Goal: Navigation & Orientation: Find specific page/section

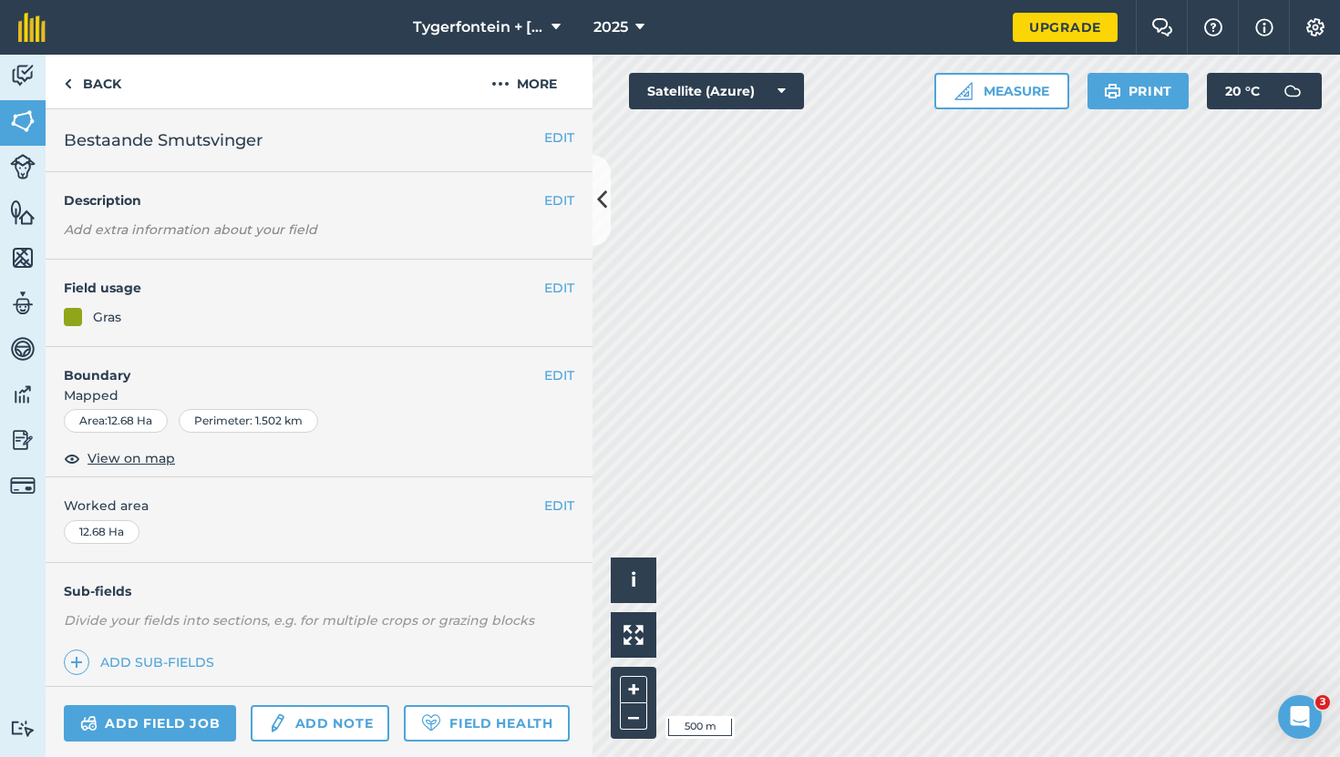
scroll to position [116, 0]
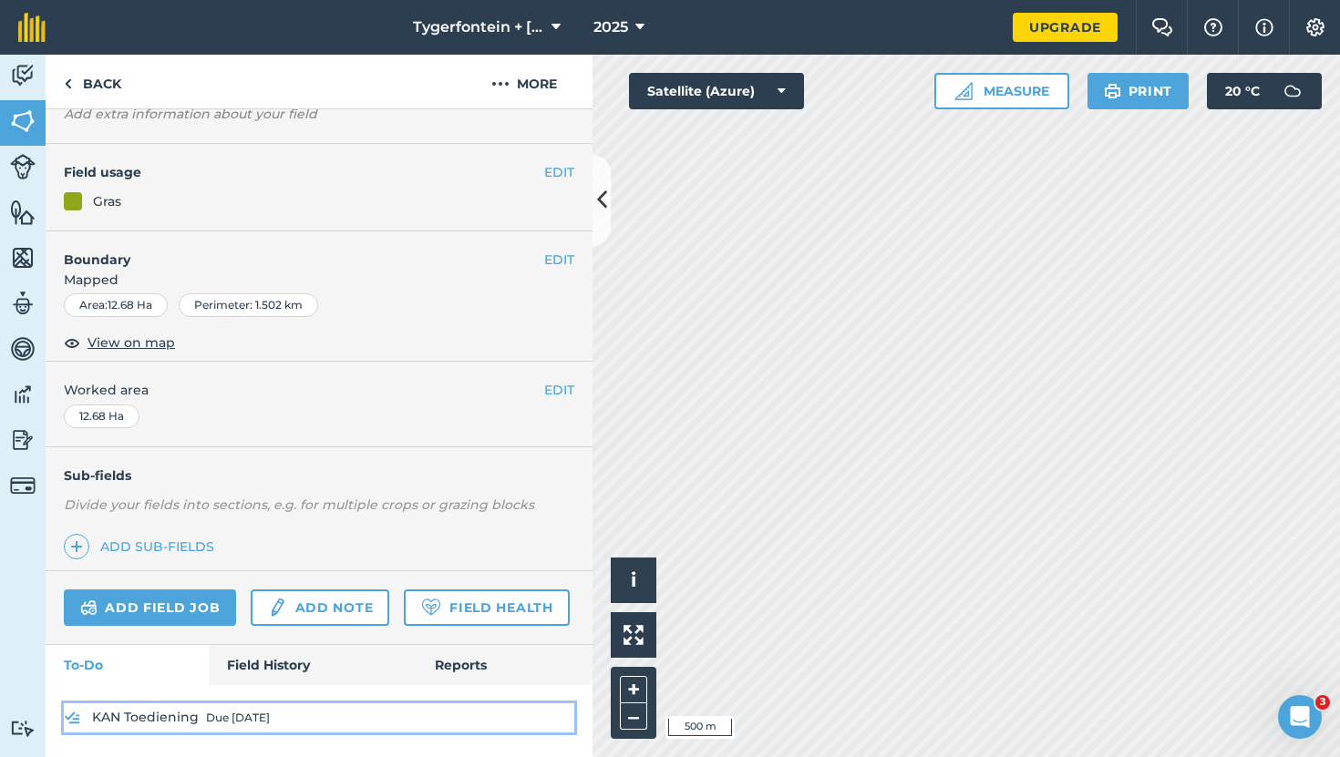
click at [76, 715] on img at bounding box center [72, 718] width 17 height 22
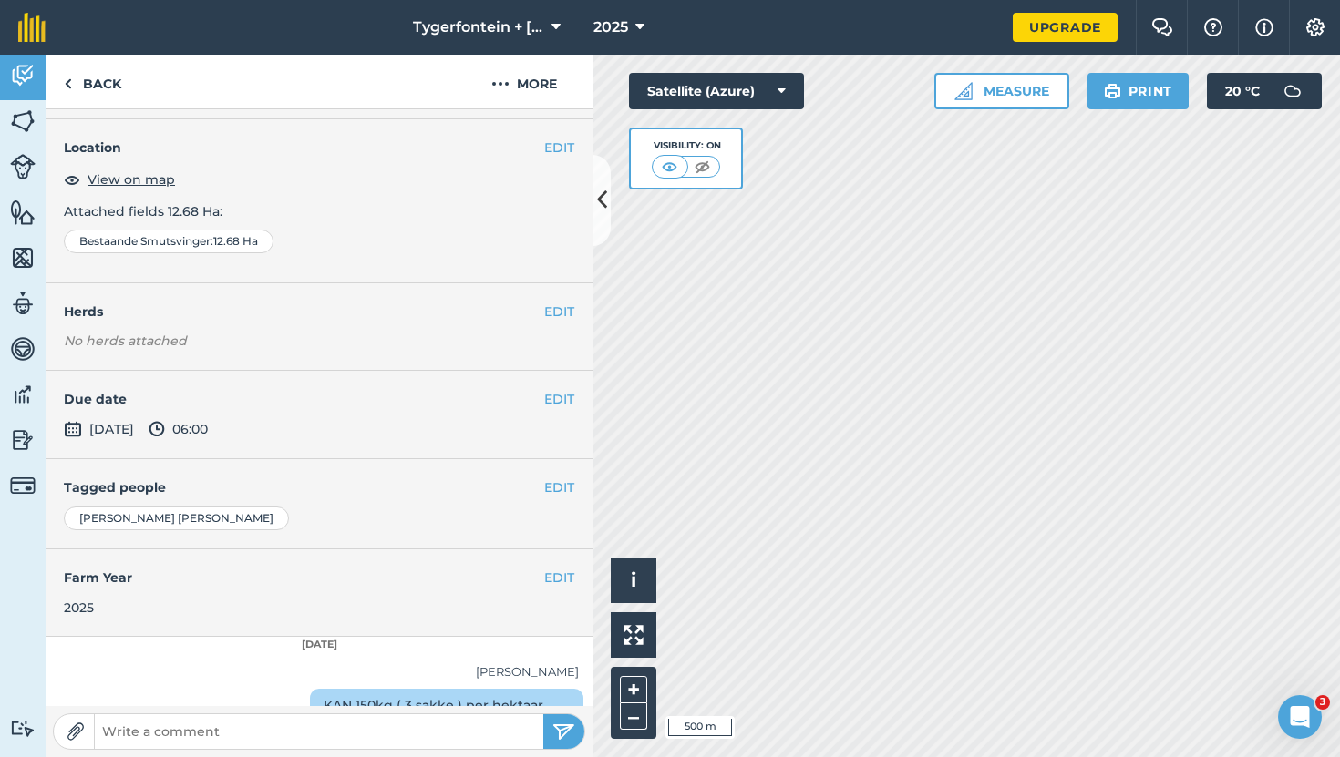
scroll to position [159, 0]
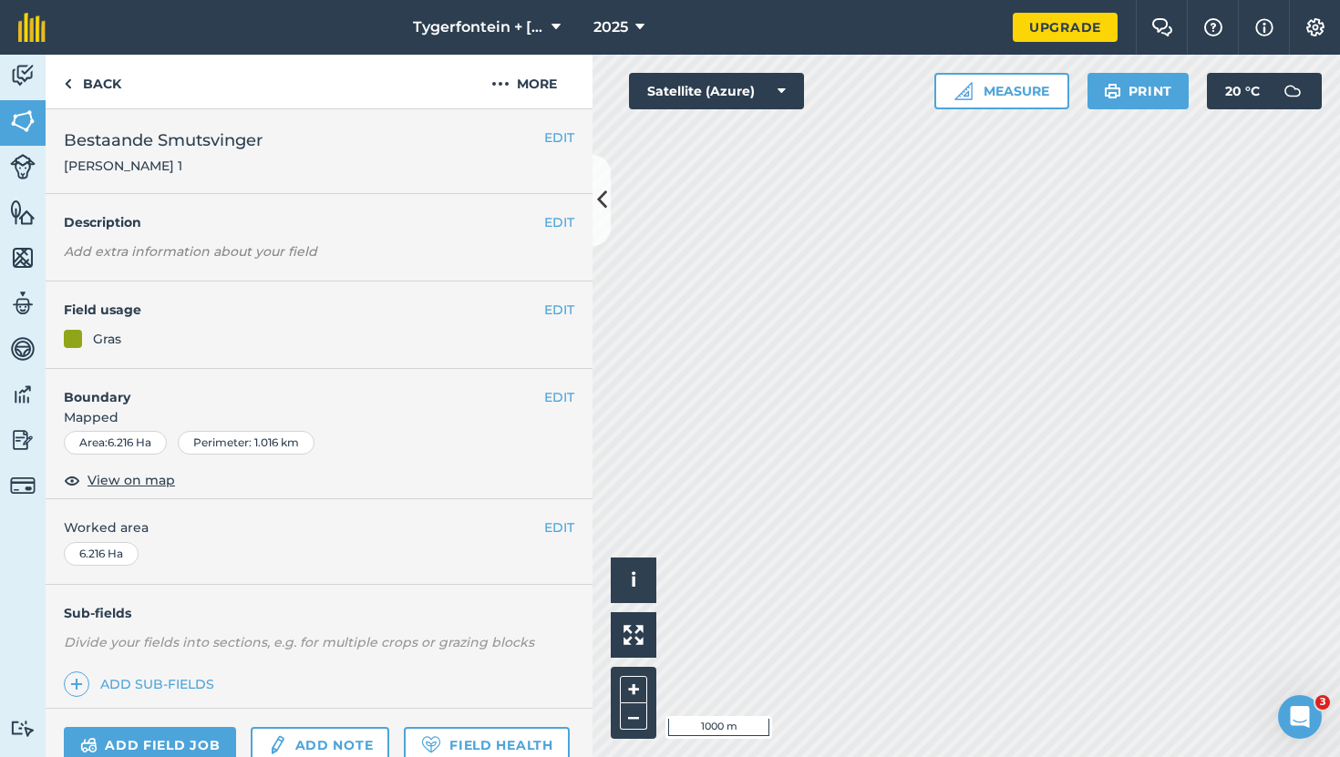
scroll to position [138, 0]
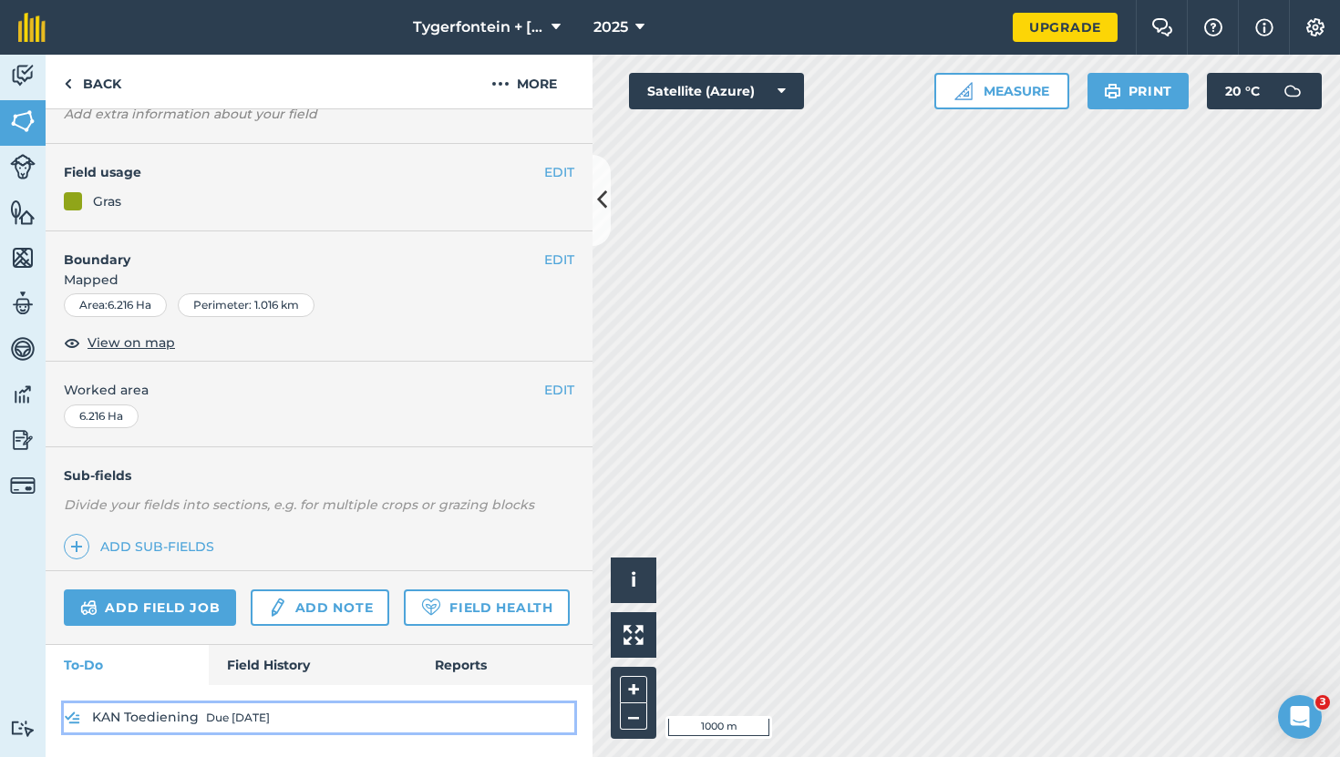
click at [77, 713] on img at bounding box center [72, 718] width 17 height 22
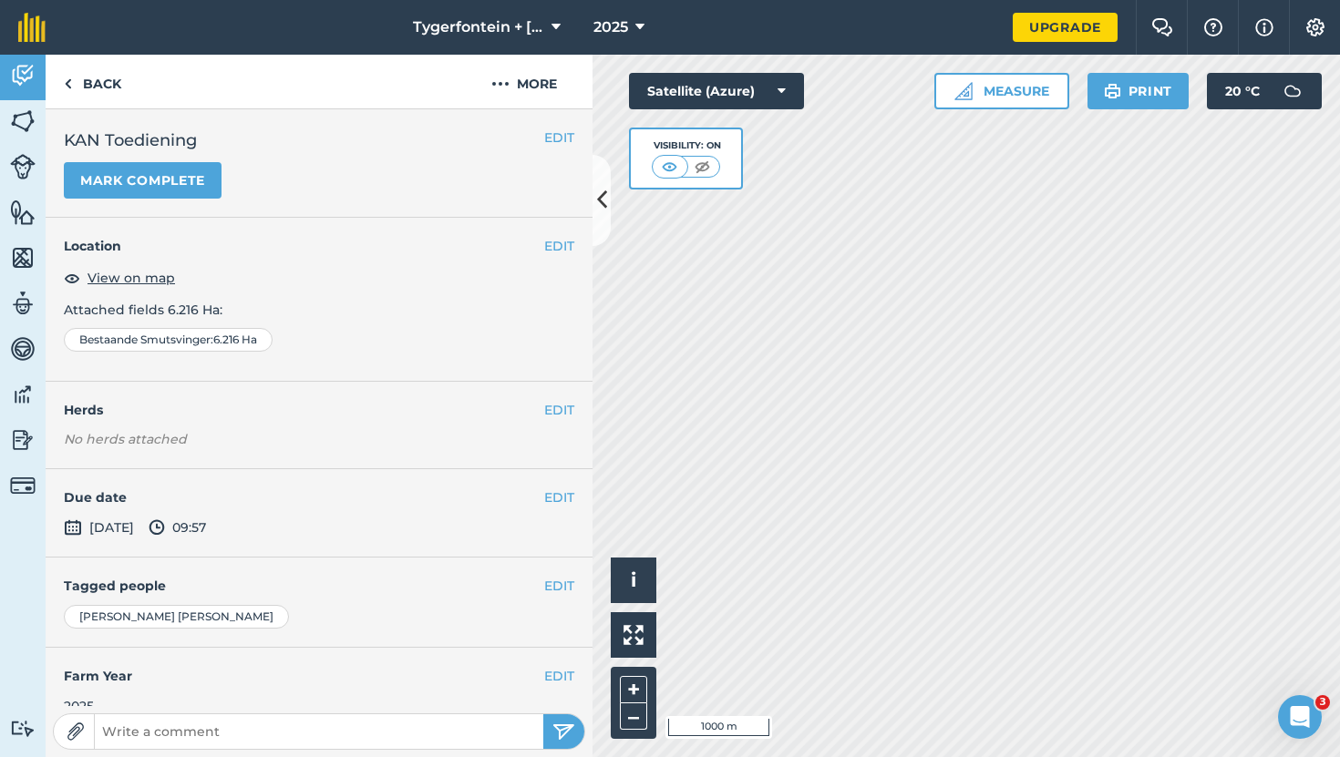
scroll to position [159, 0]
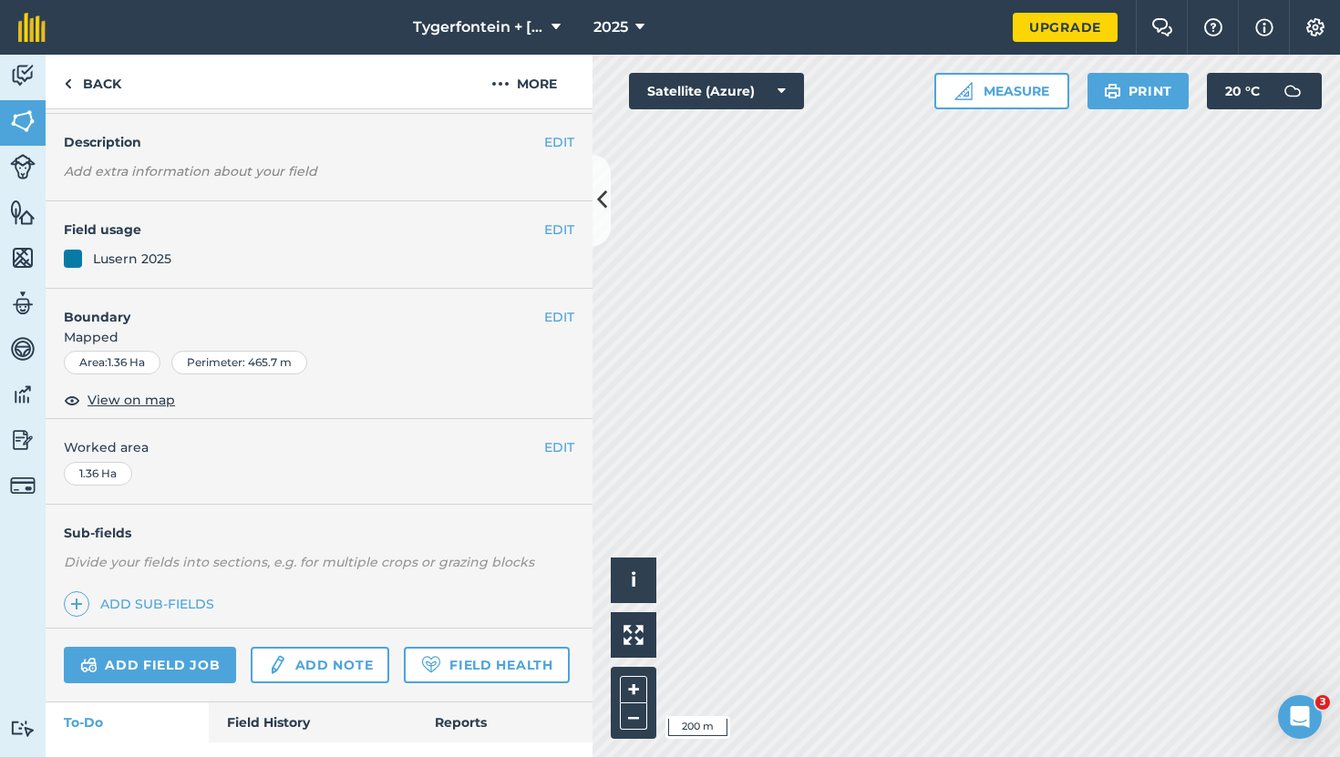
scroll to position [116, 0]
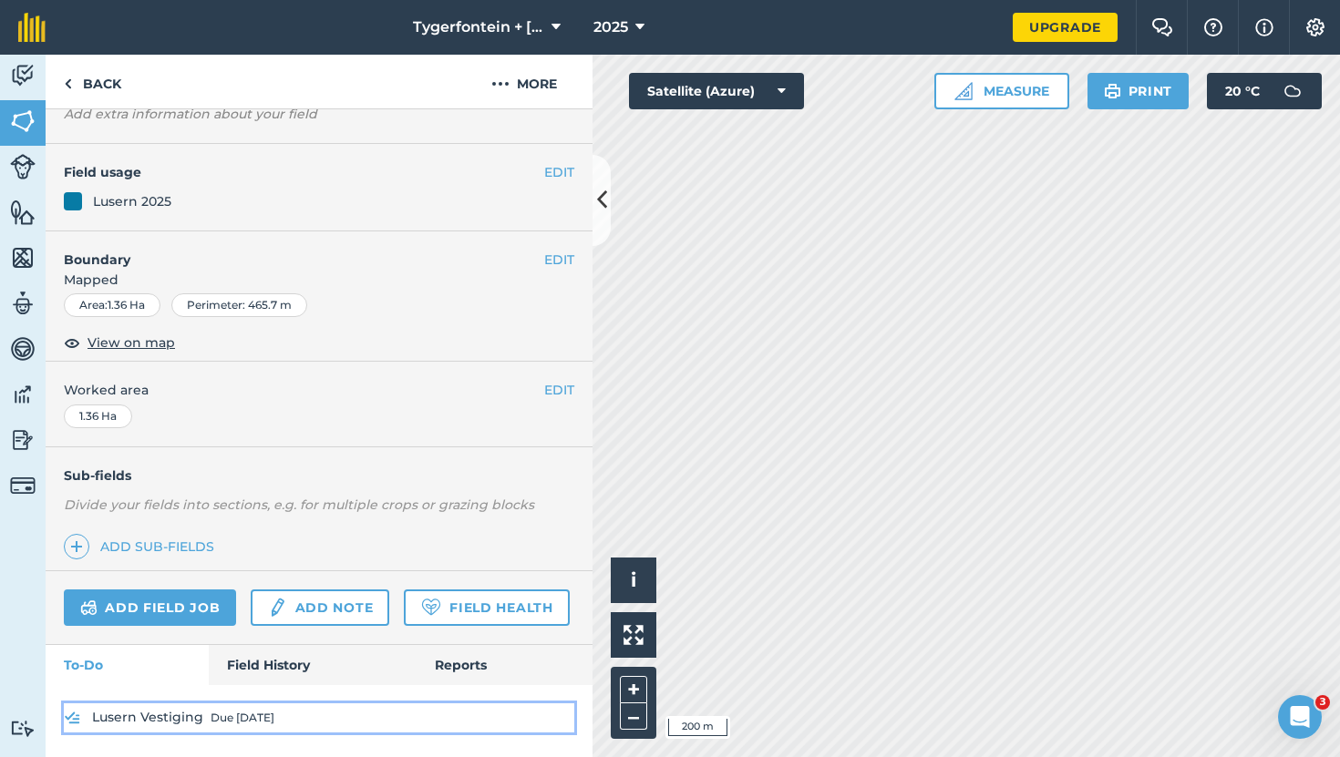
click at [76, 714] on img at bounding box center [72, 718] width 17 height 22
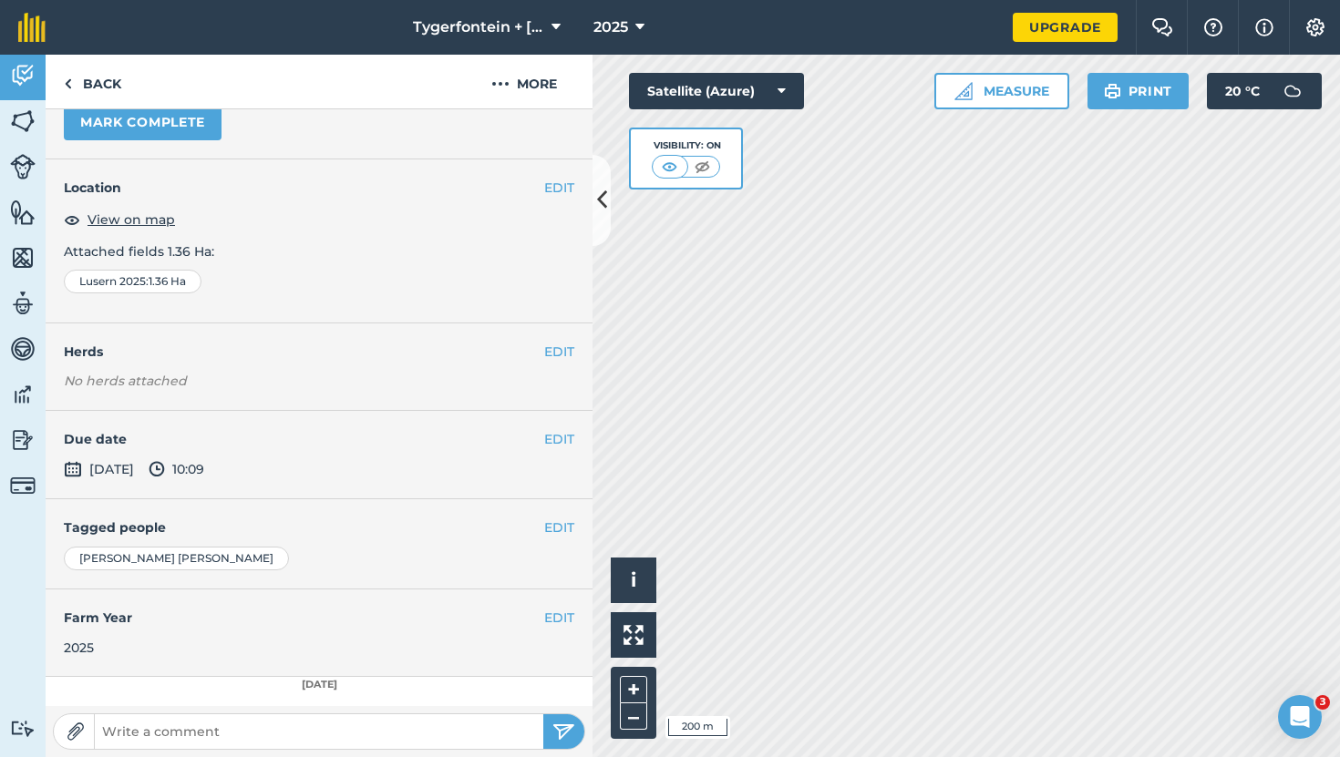
scroll to position [159, 0]
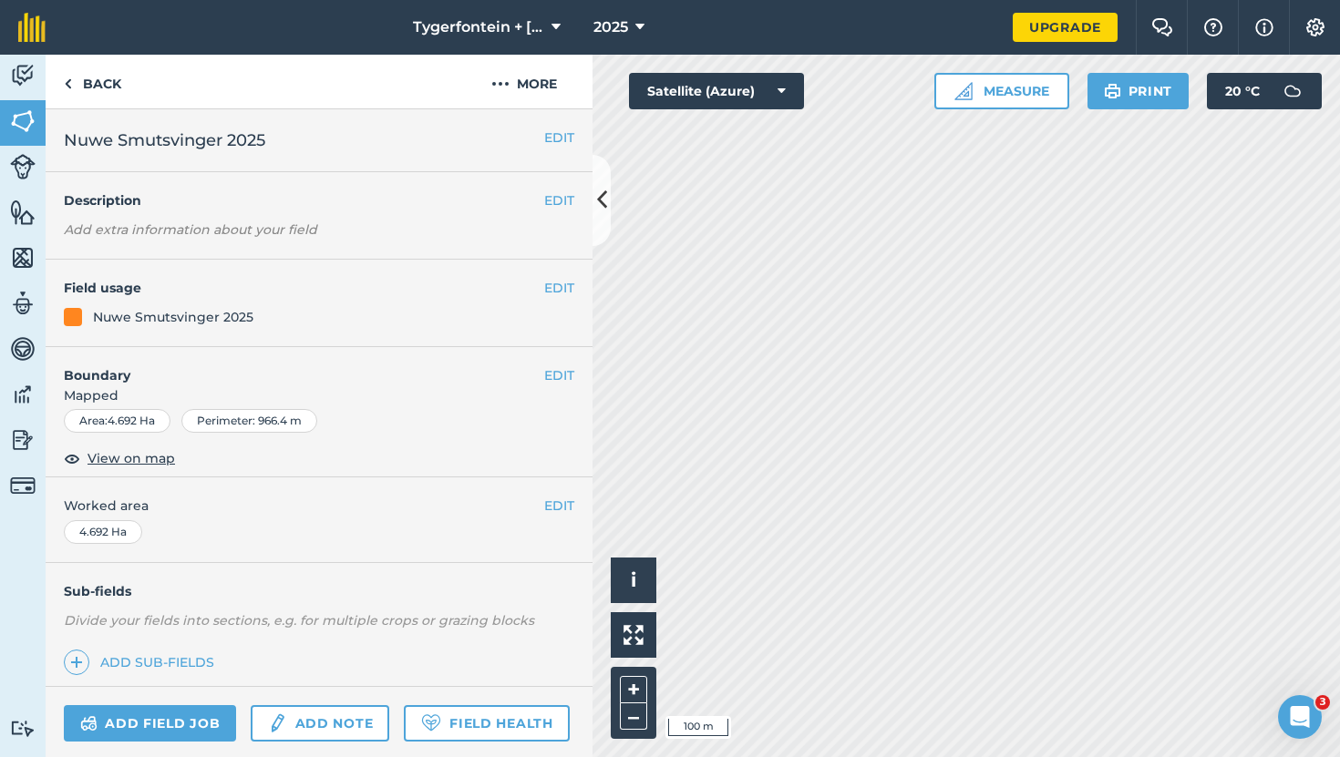
scroll to position [116, 0]
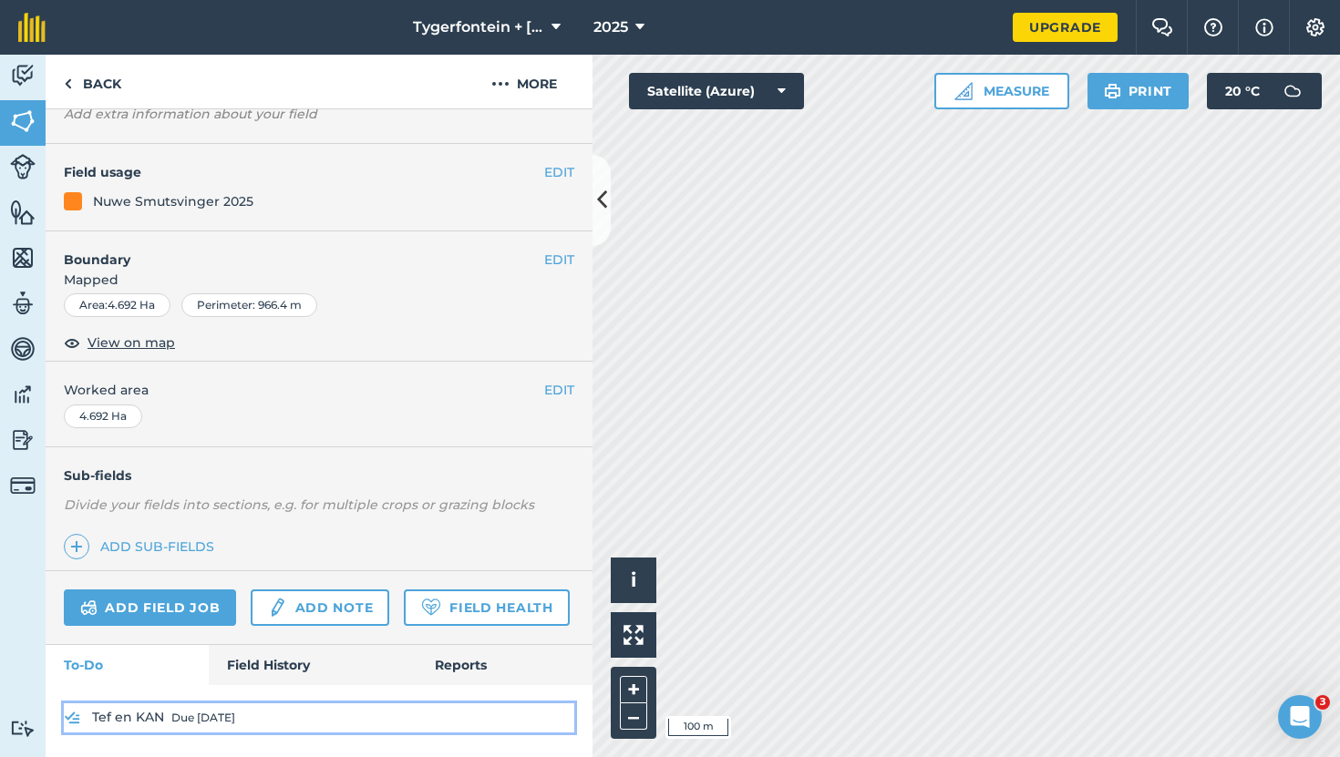
click at [77, 710] on img at bounding box center [72, 718] width 17 height 22
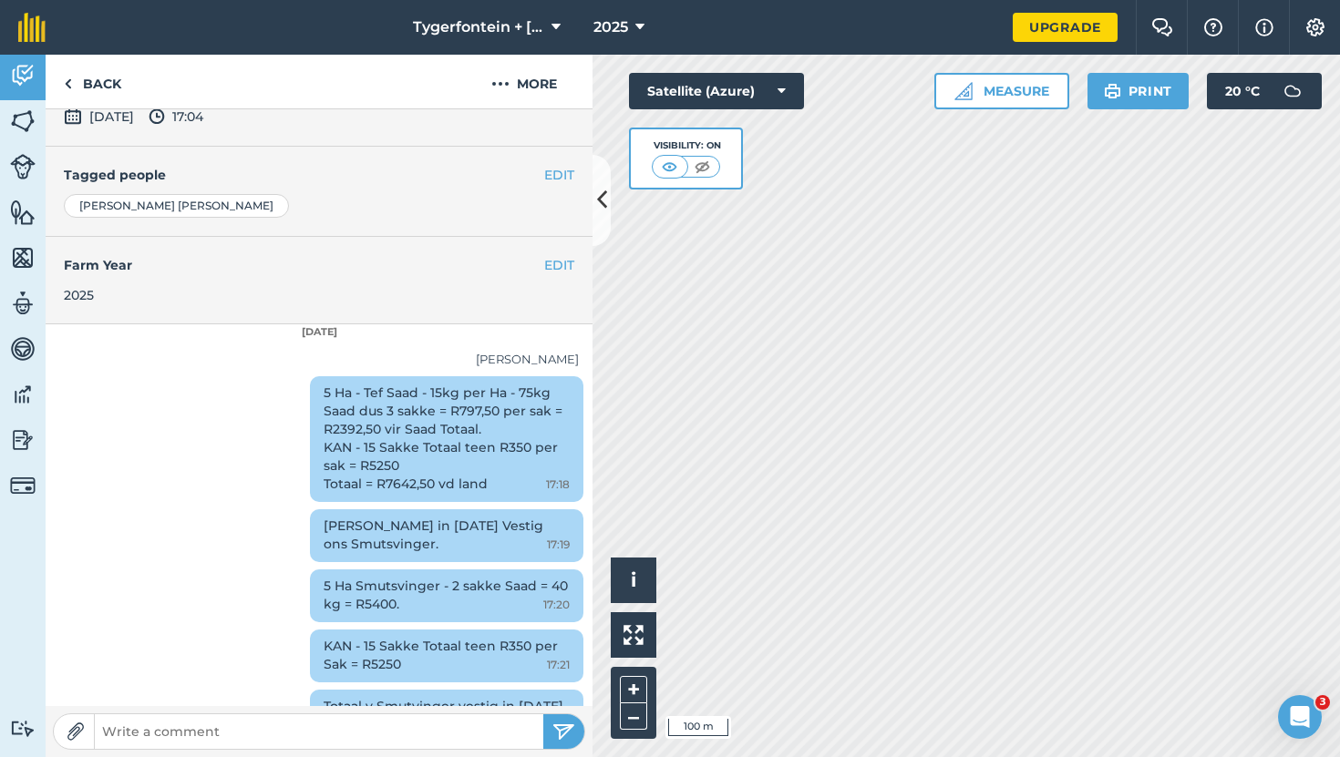
scroll to position [454, 0]
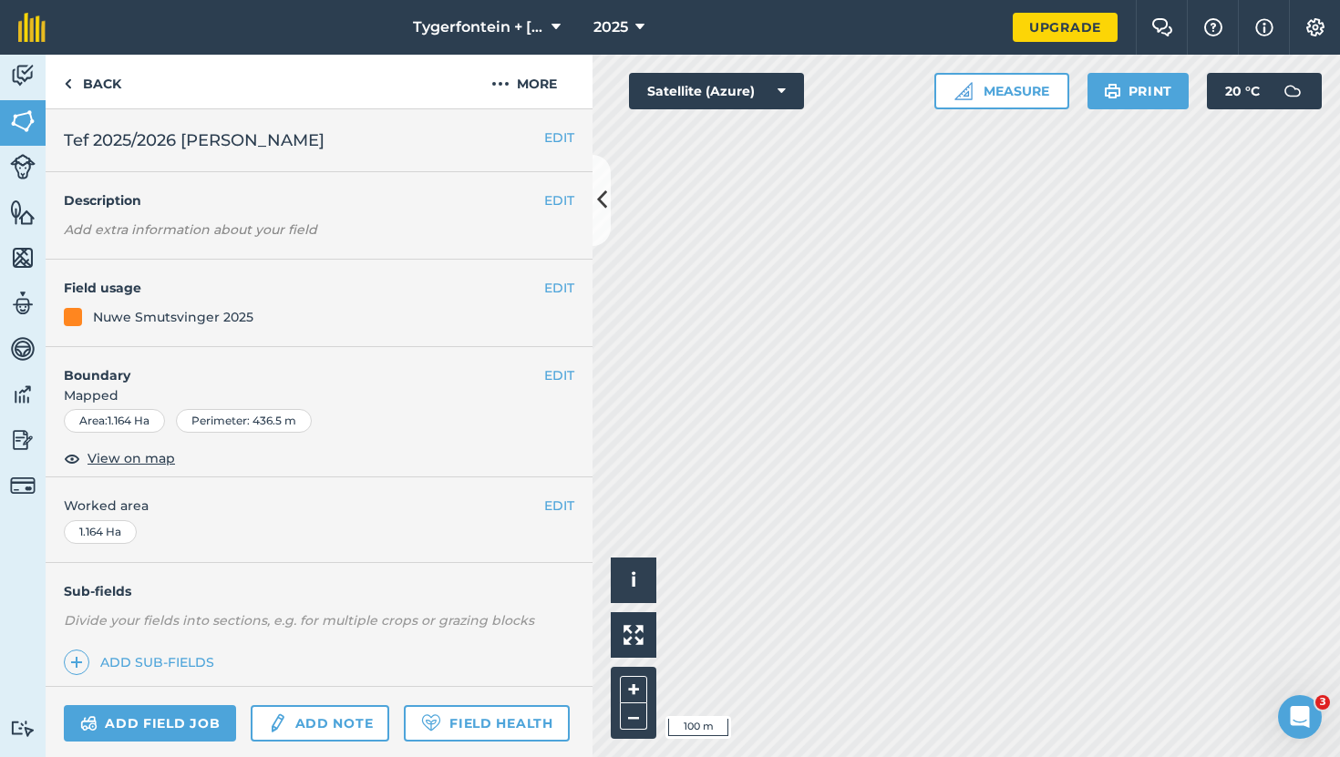
scroll to position [100, 0]
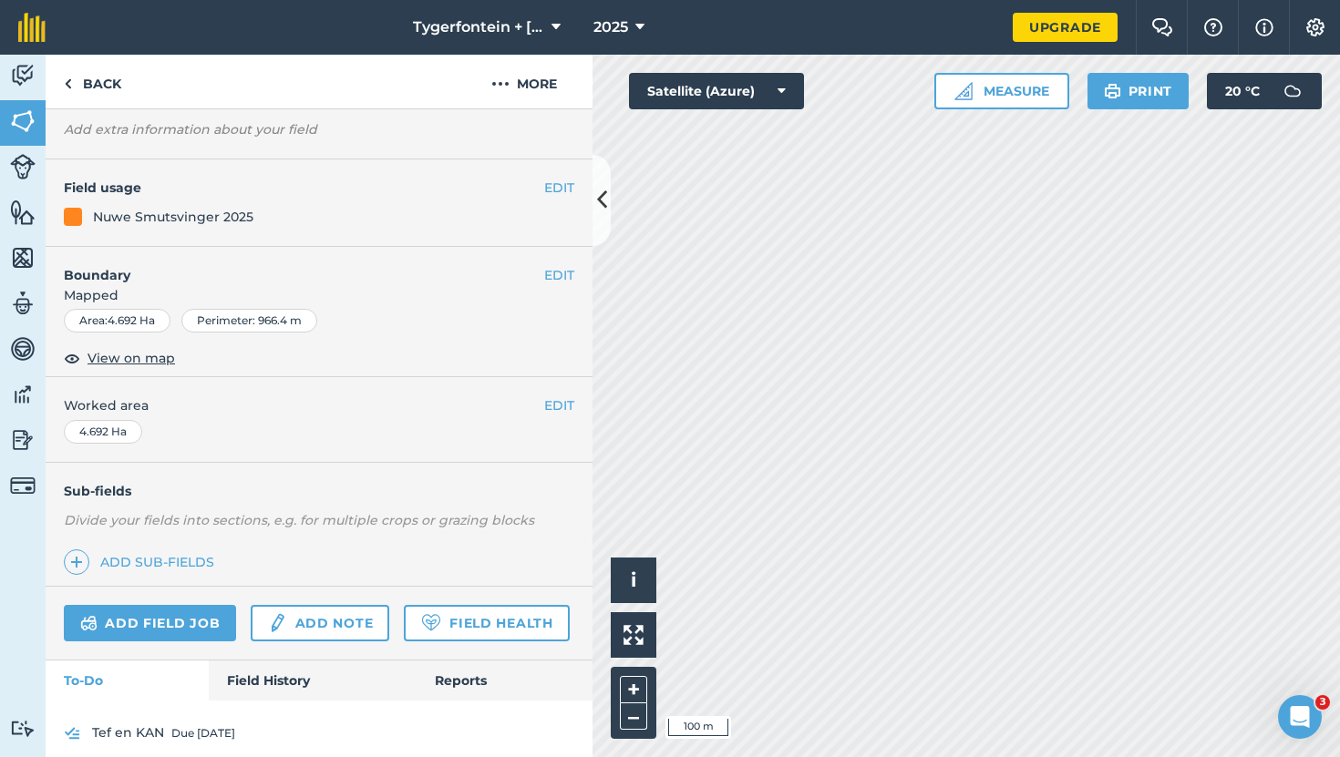
scroll to position [116, 0]
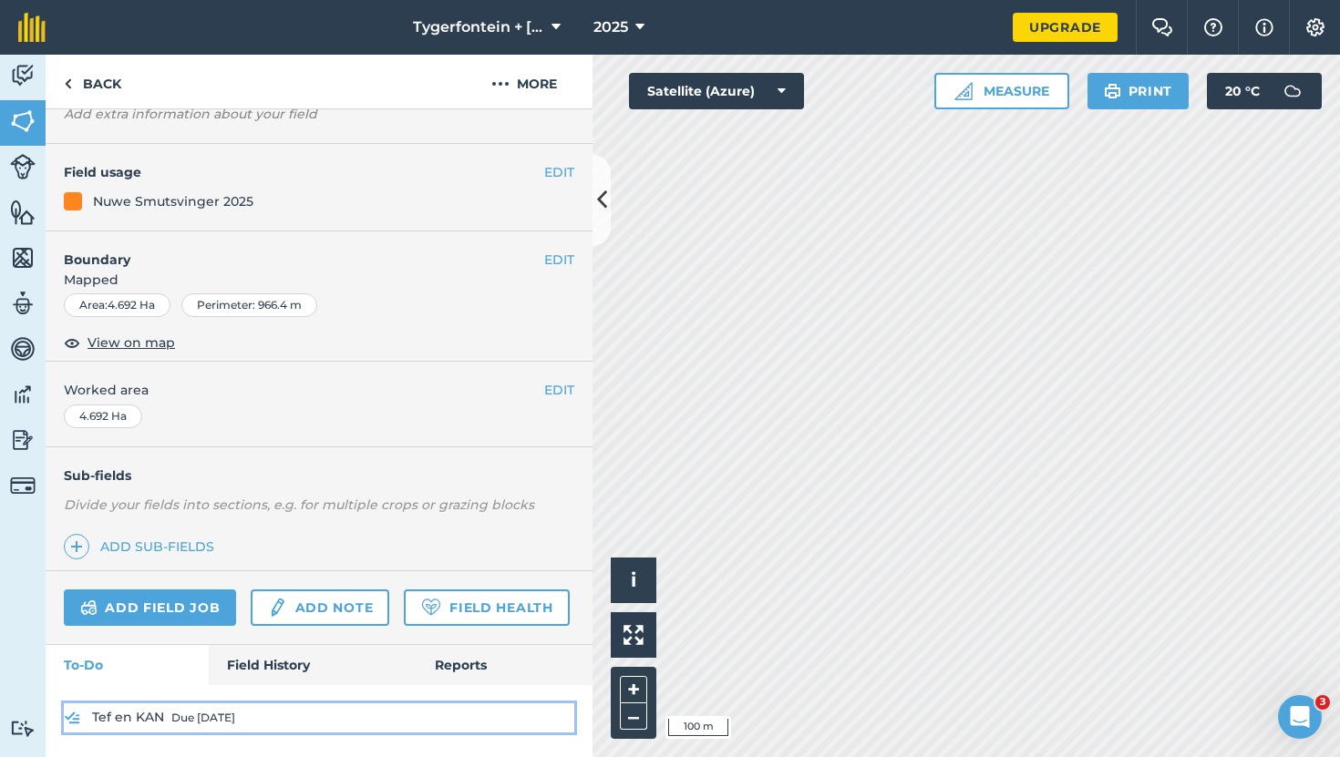
click at [67, 711] on img at bounding box center [72, 718] width 17 height 22
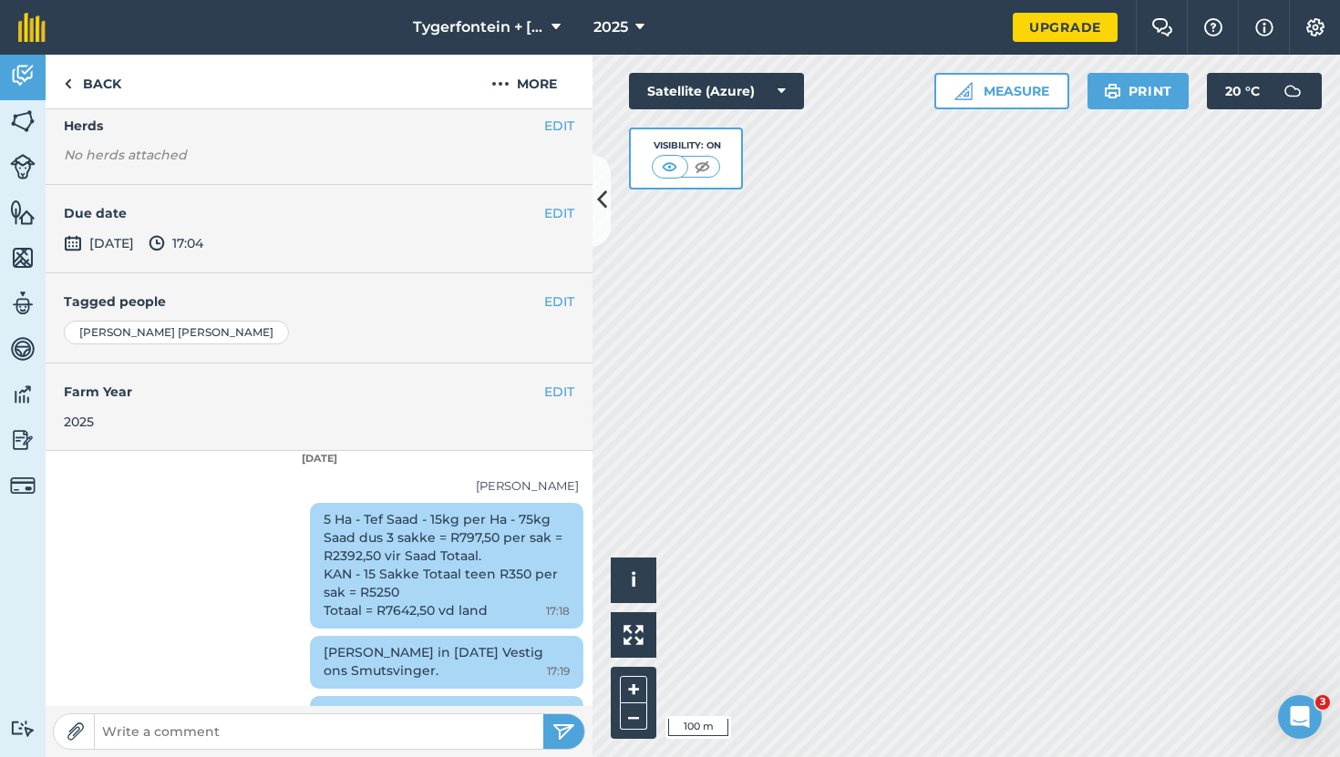
scroll to position [454, 0]
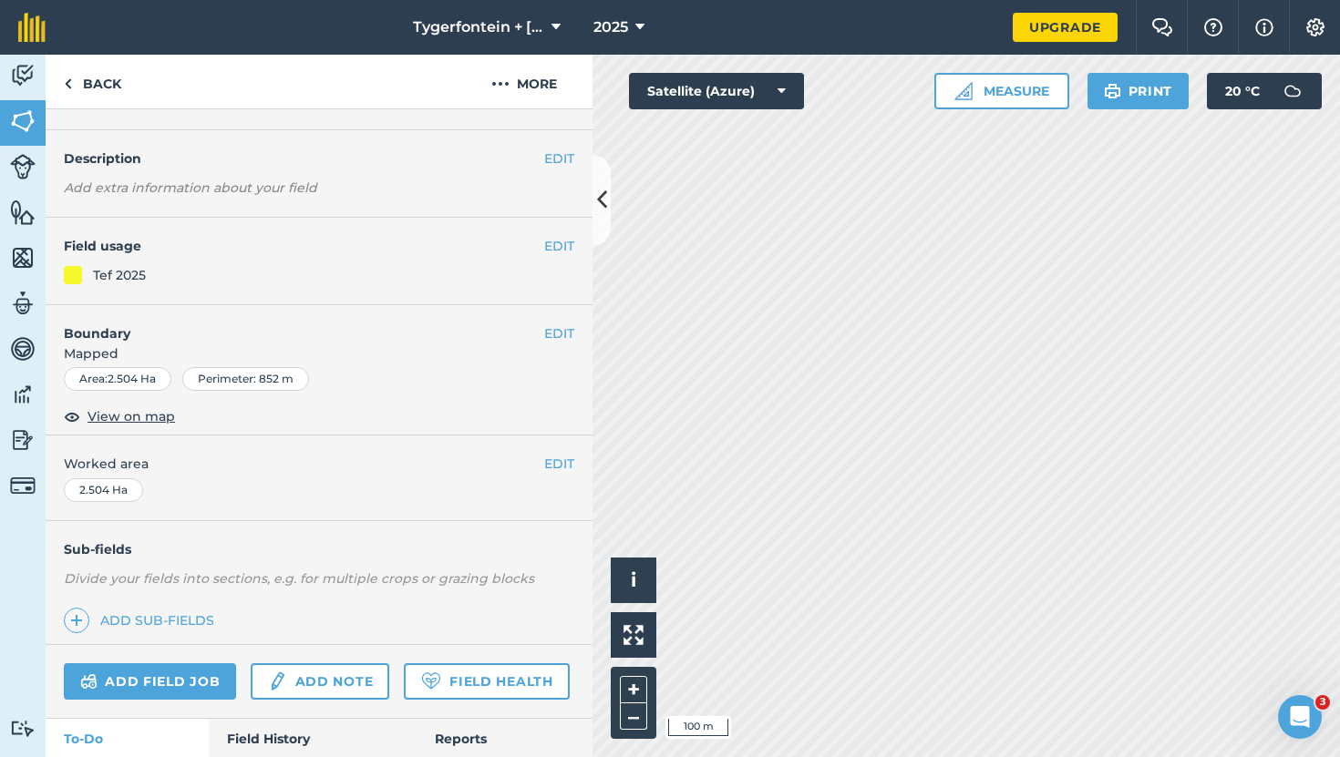
scroll to position [100, 0]
